Goal: Transaction & Acquisition: Book appointment/travel/reservation

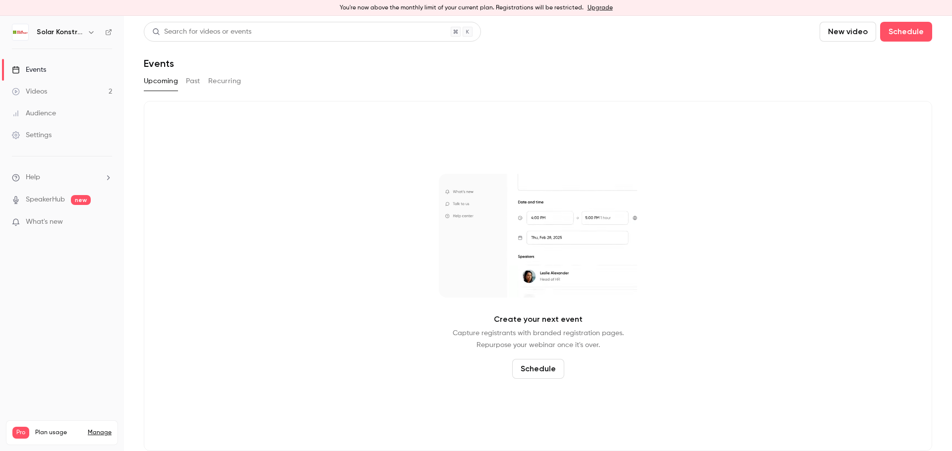
click at [51, 85] on link "Videos 2" at bounding box center [62, 92] width 124 height 22
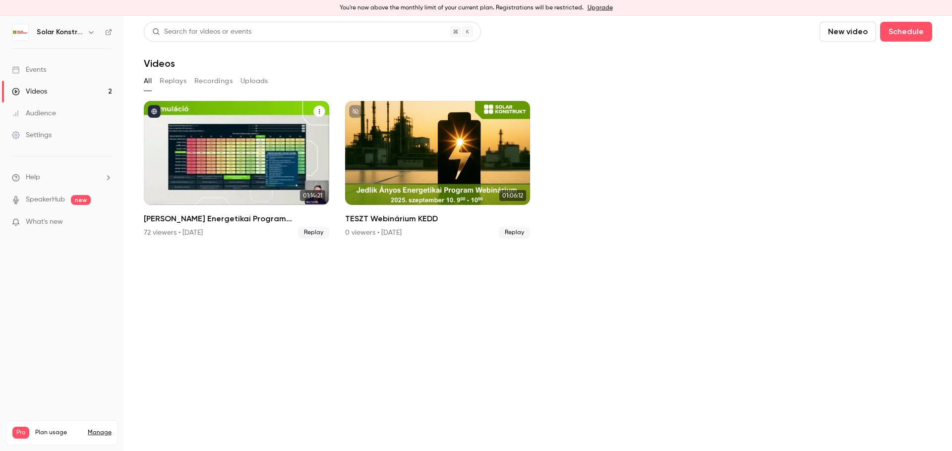
click at [286, 162] on div "Jedlik Ányos Energetikai Program Webinárium" at bounding box center [236, 153] width 185 height 104
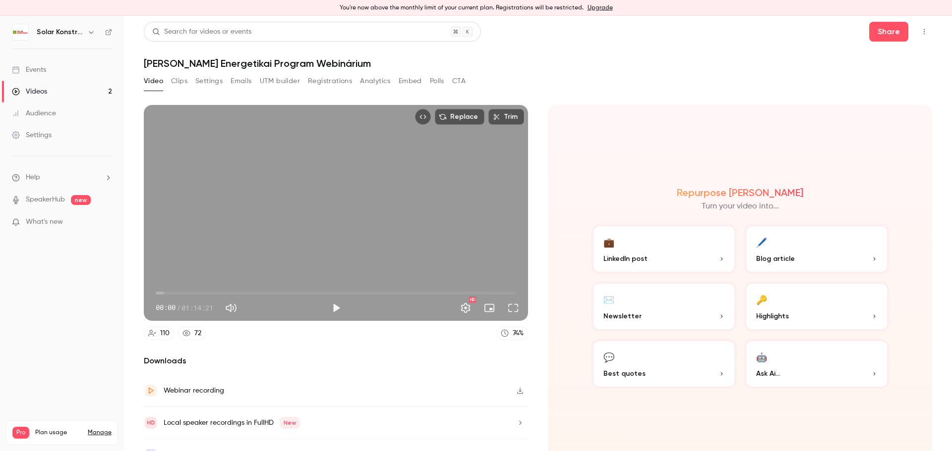
click at [460, 81] on button "CTA" at bounding box center [458, 81] width 13 height 16
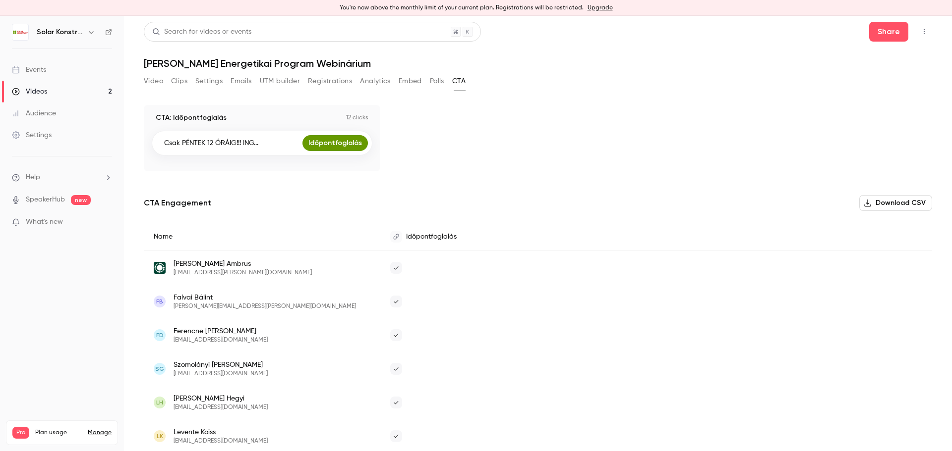
click at [336, 138] on link "Időpontfoglalás" at bounding box center [334, 143] width 65 height 16
